Goal: Communication & Community: Ask a question

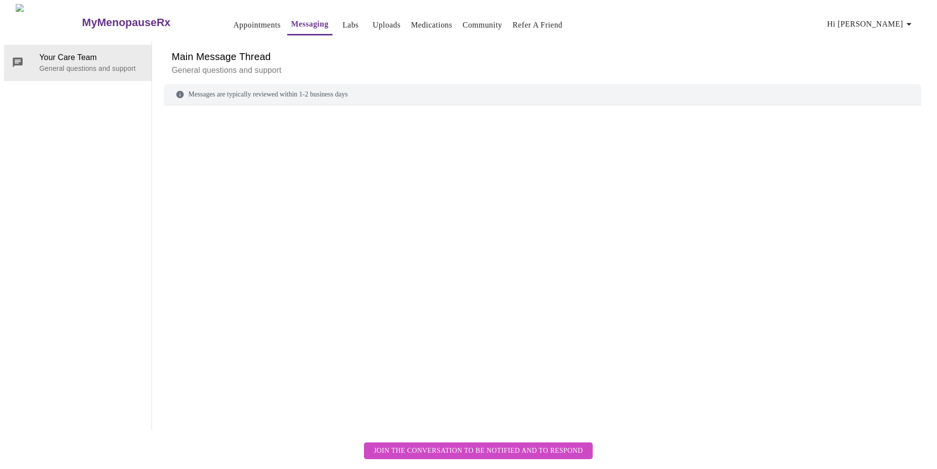
scroll to position [37, 0]
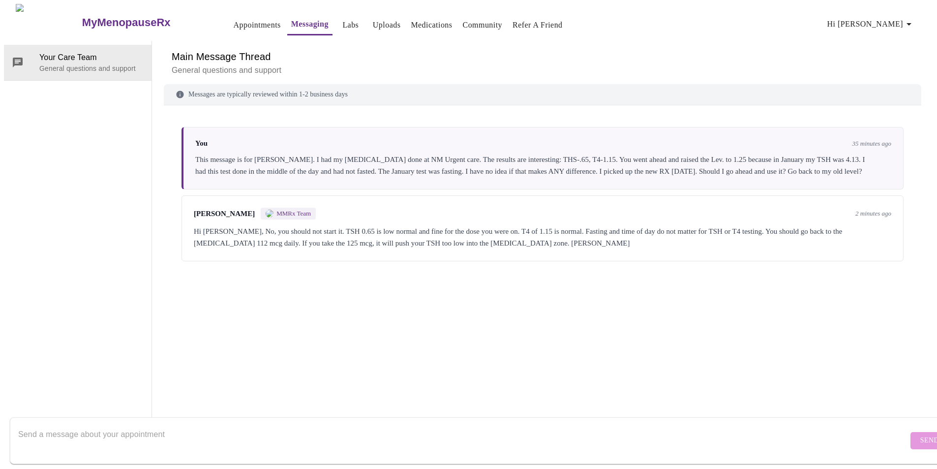
click at [201, 431] on textarea "Send a message about your appointment" at bounding box center [463, 439] width 890 height 31
drag, startPoint x: 34, startPoint y: 423, endPoint x: 150, endPoint y: 427, distance: 116.6
click at [150, 427] on textarea "OK. Now I need a refill on the 112." at bounding box center [463, 439] width 890 height 31
type textarea "OK."
click at [920, 434] on span "Send" at bounding box center [929, 440] width 19 height 12
